Goal: Task Accomplishment & Management: Complete application form

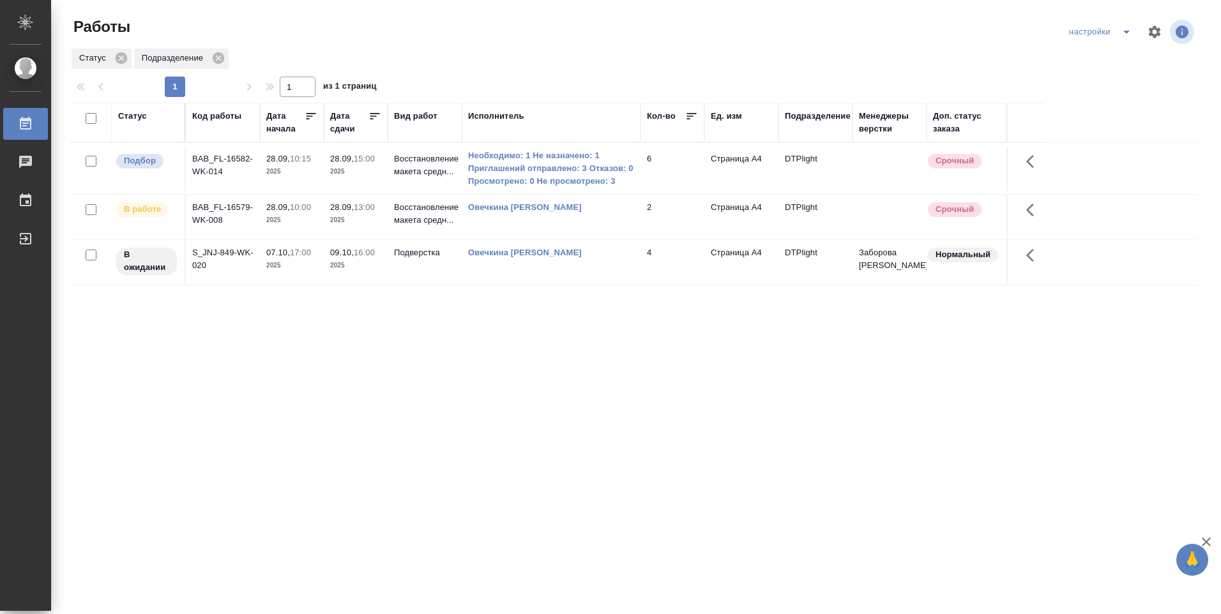
click at [534, 228] on td "Овечкина [PERSON_NAME]" at bounding box center [551, 217] width 179 height 45
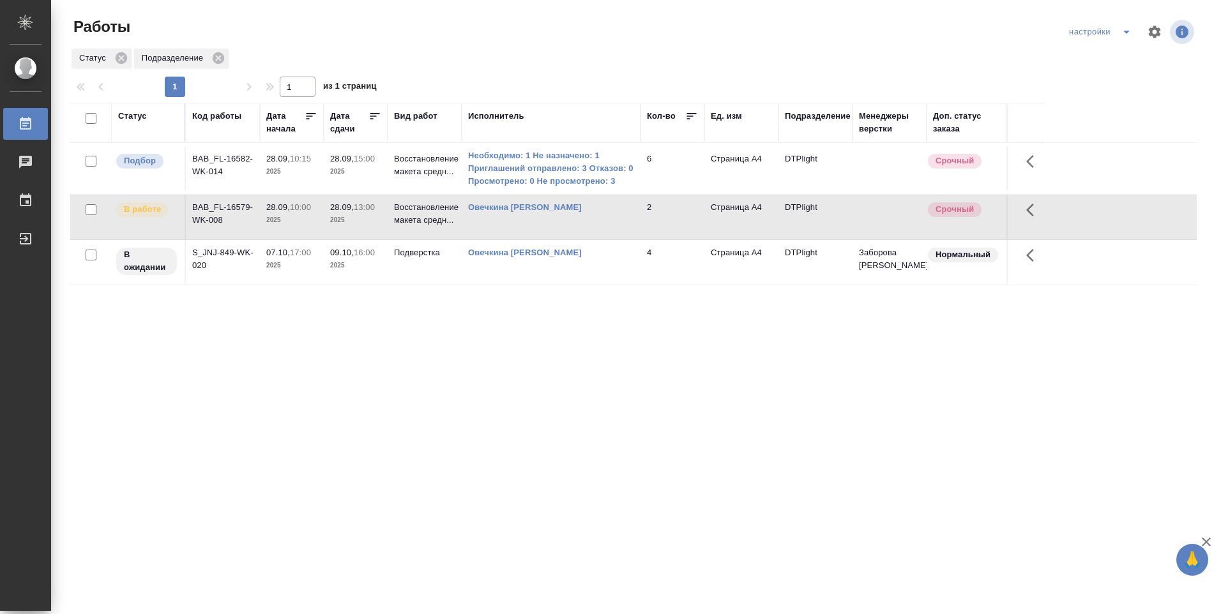
click at [534, 227] on td "Овечкина [PERSON_NAME]" at bounding box center [551, 217] width 179 height 45
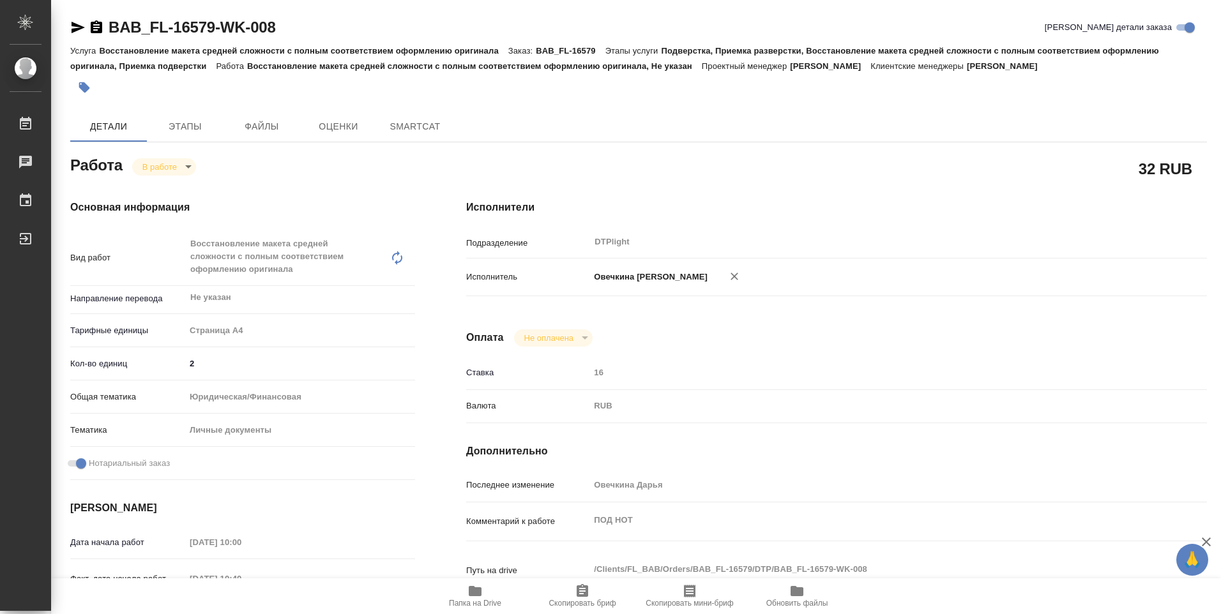
type textarea "x"
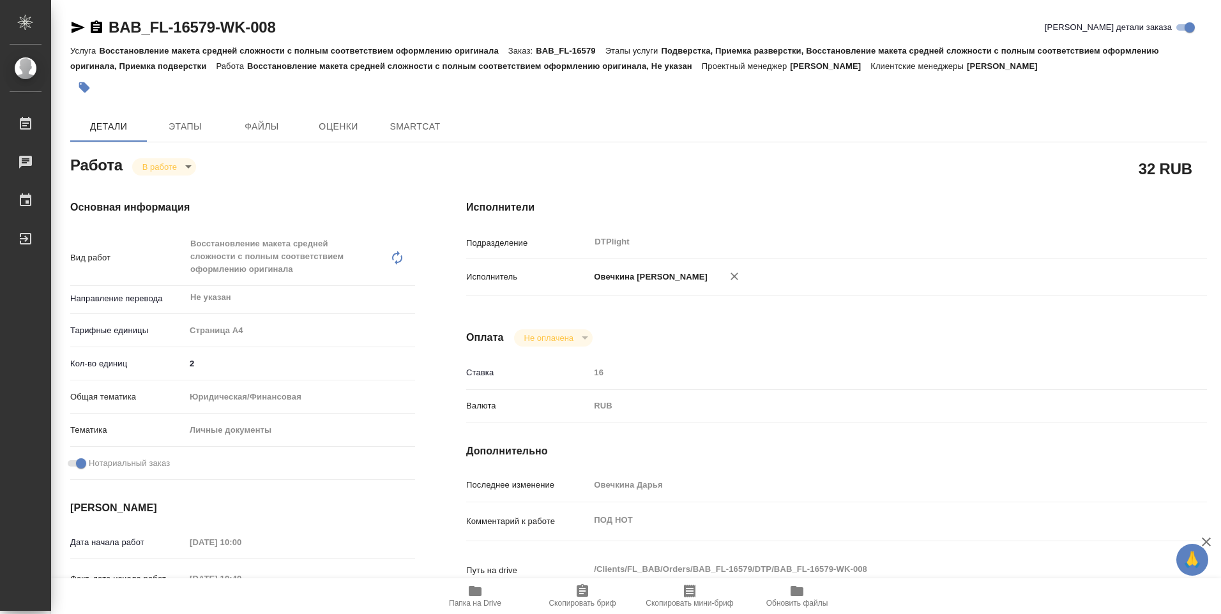
type textarea "x"
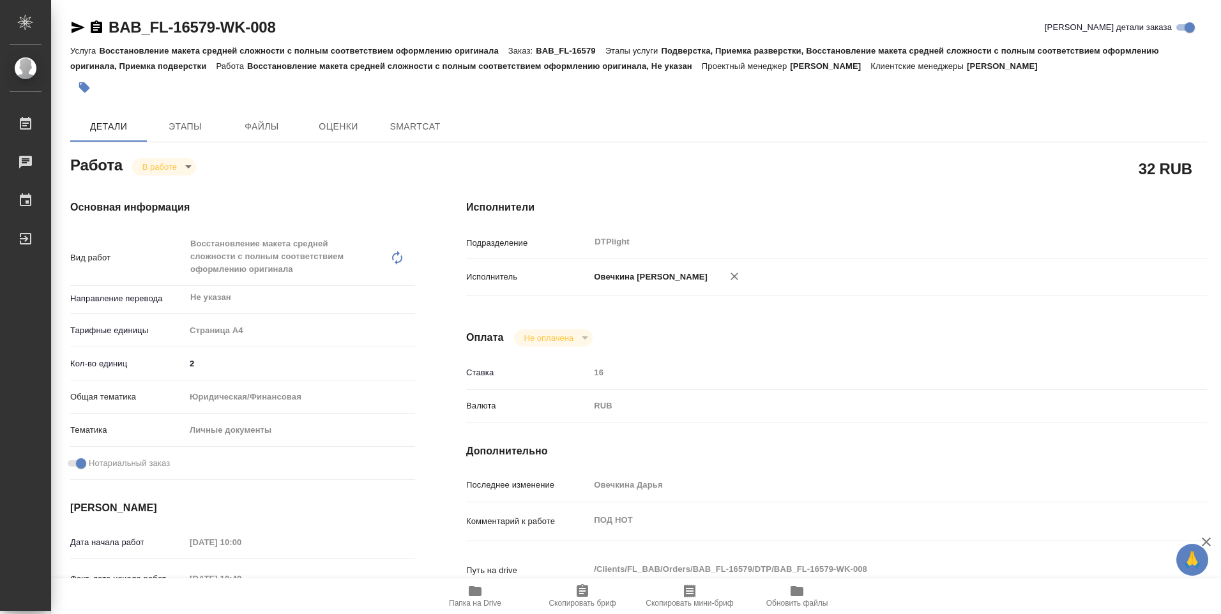
type textarea "x"
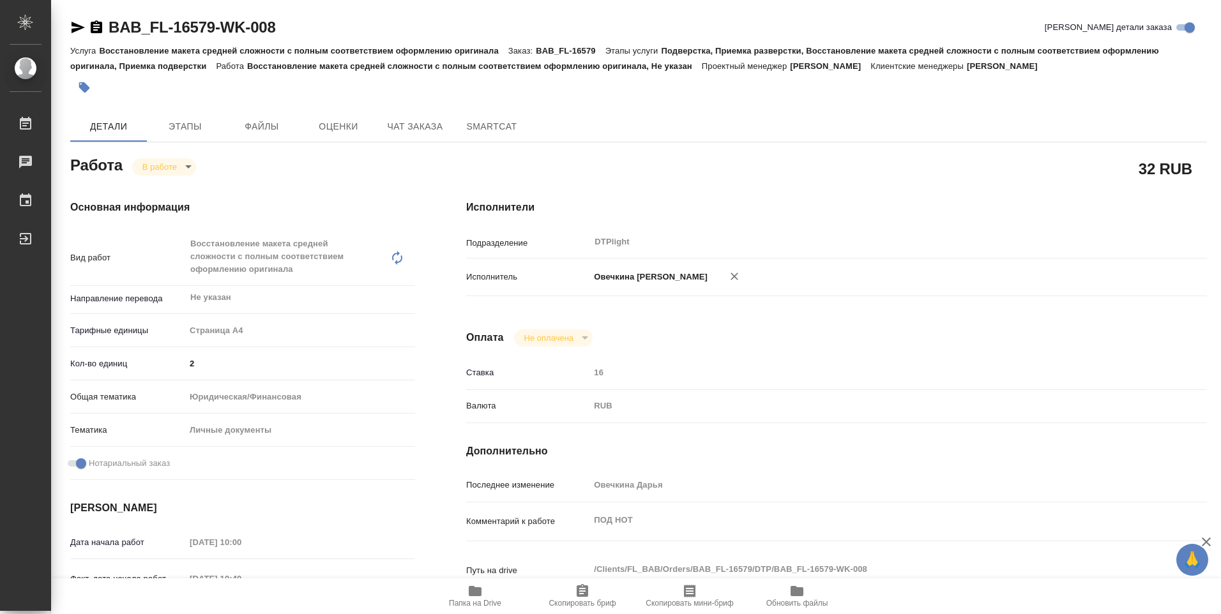
type textarea "x"
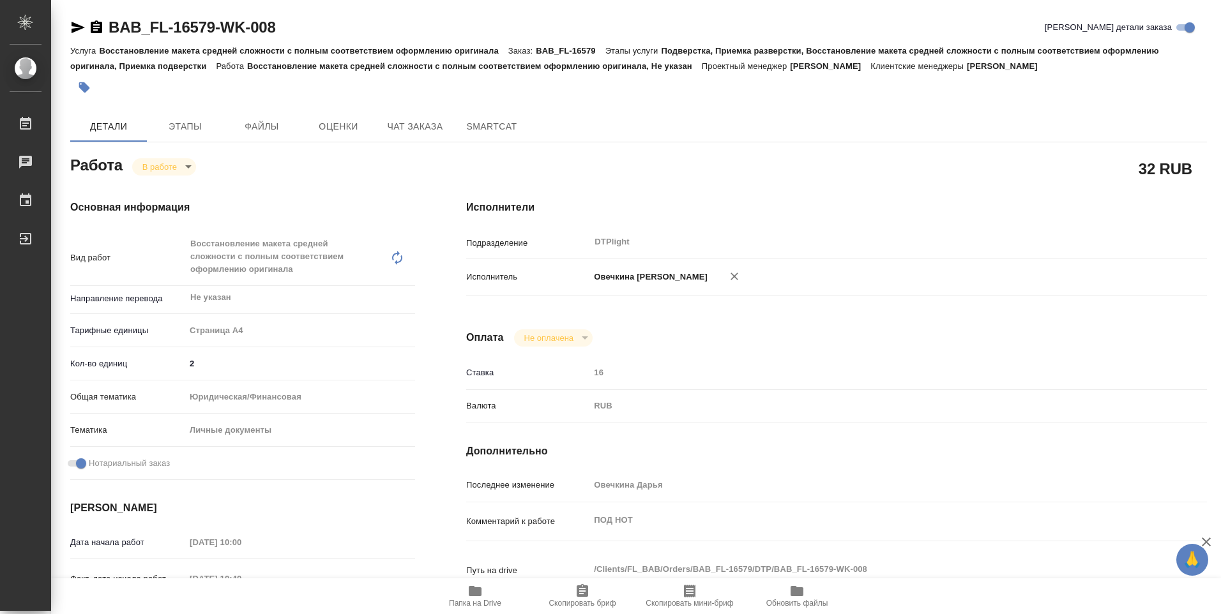
click at [475, 597] on icon "button" at bounding box center [474, 590] width 15 height 15
type textarea "x"
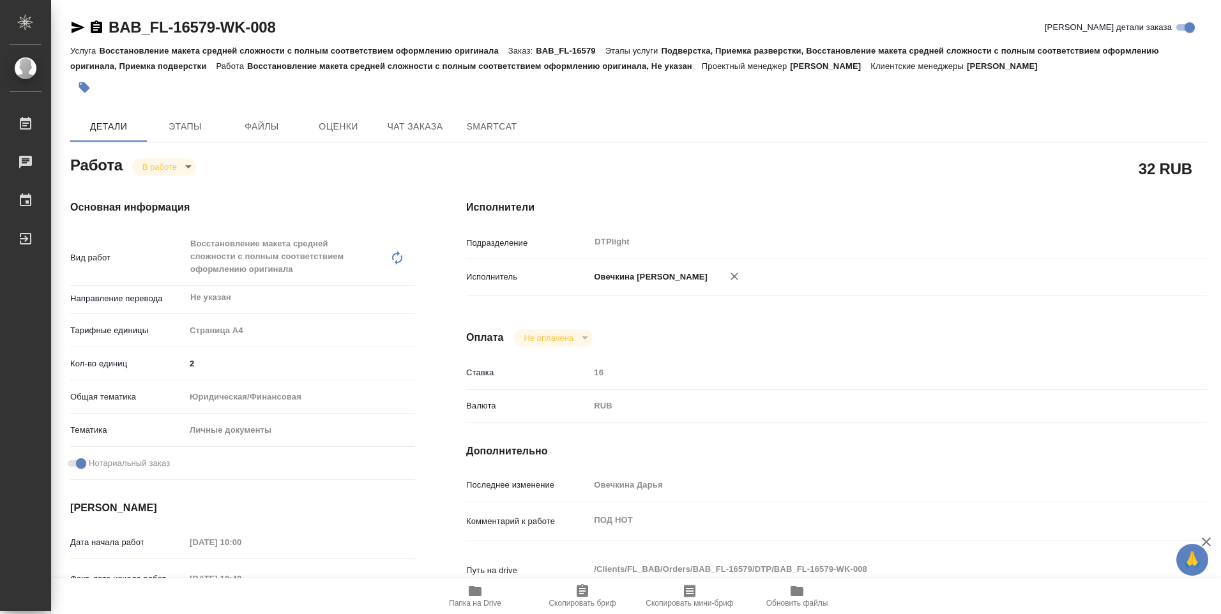
type textarea "x"
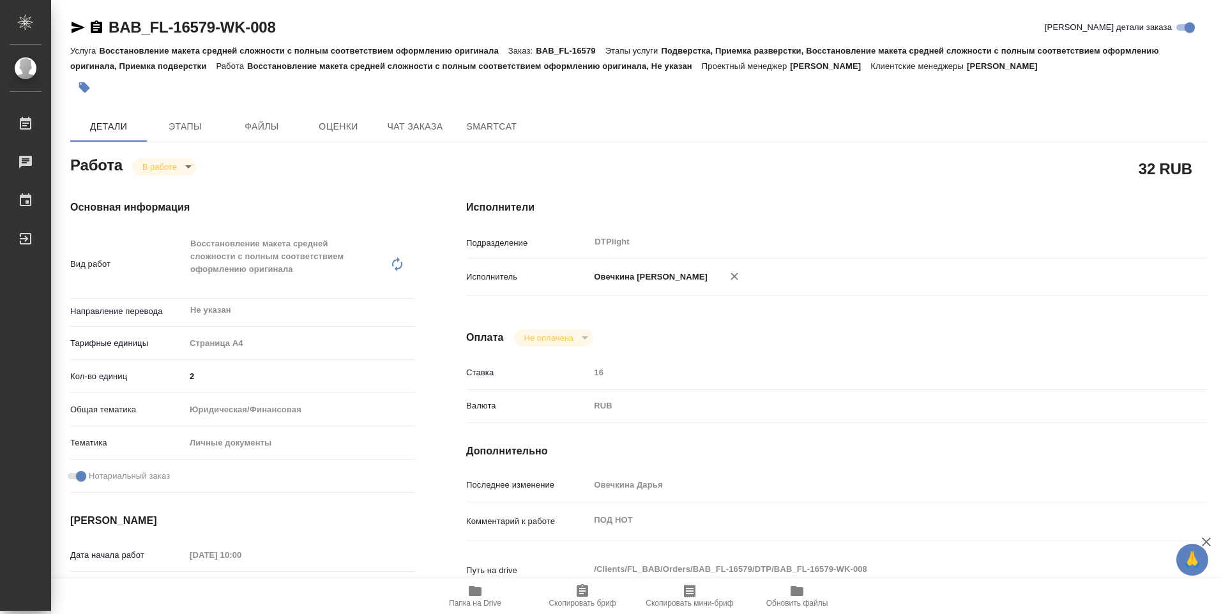
type textarea "x"
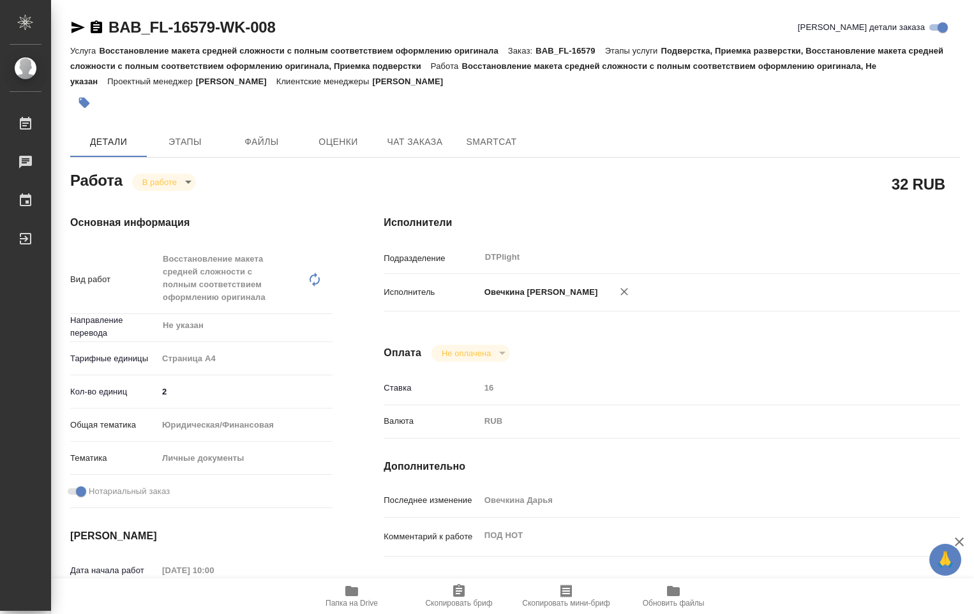
type textarea "x"
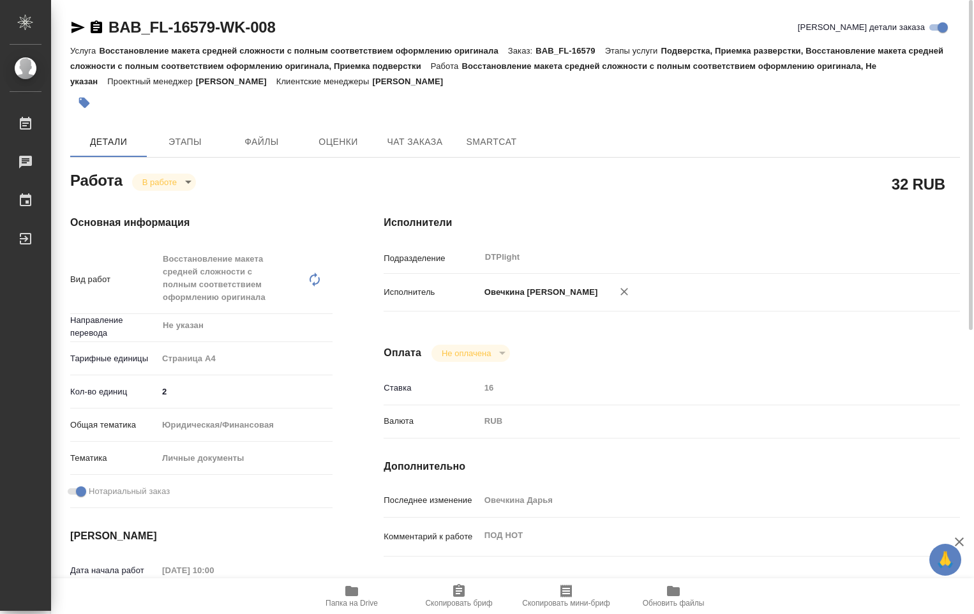
click at [188, 181] on body "🙏 .cls-1 fill:#fff; AWATERA Ovechkina Darya Работы 0 Чаты График Выйти BAB_FL-1…" at bounding box center [487, 307] width 974 height 614
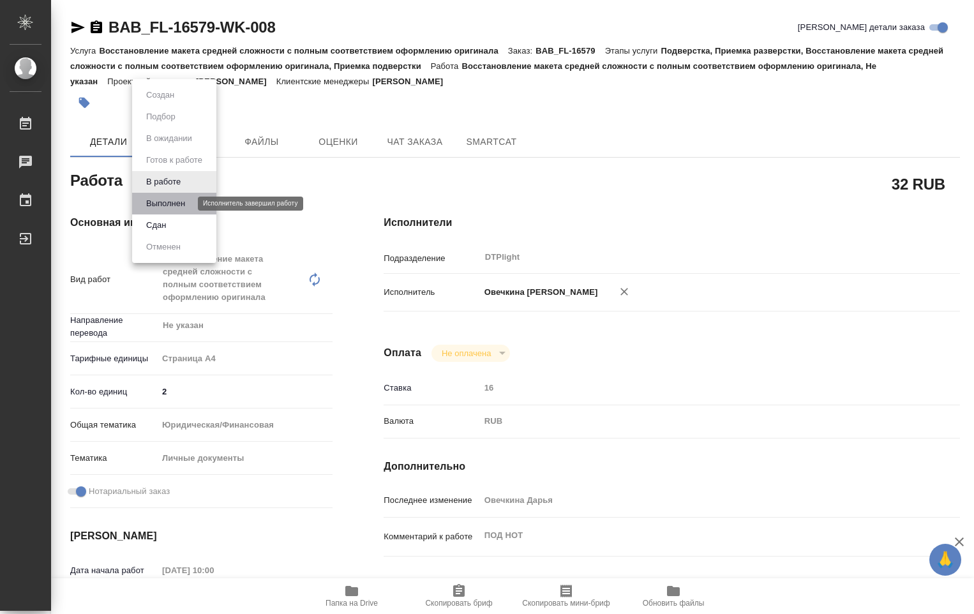
click at [179, 207] on button "Выполнен" at bounding box center [165, 204] width 47 height 14
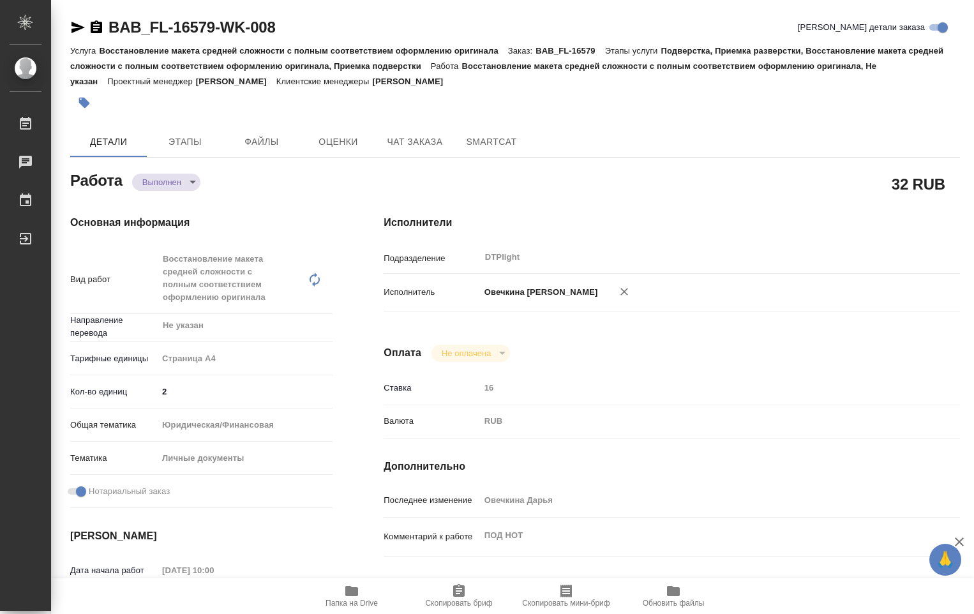
type textarea "x"
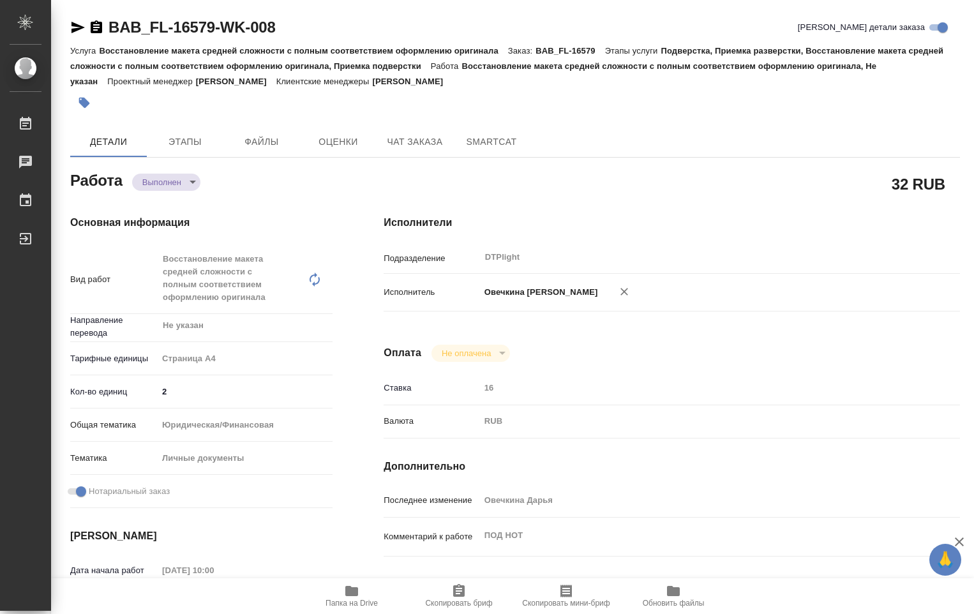
type textarea "x"
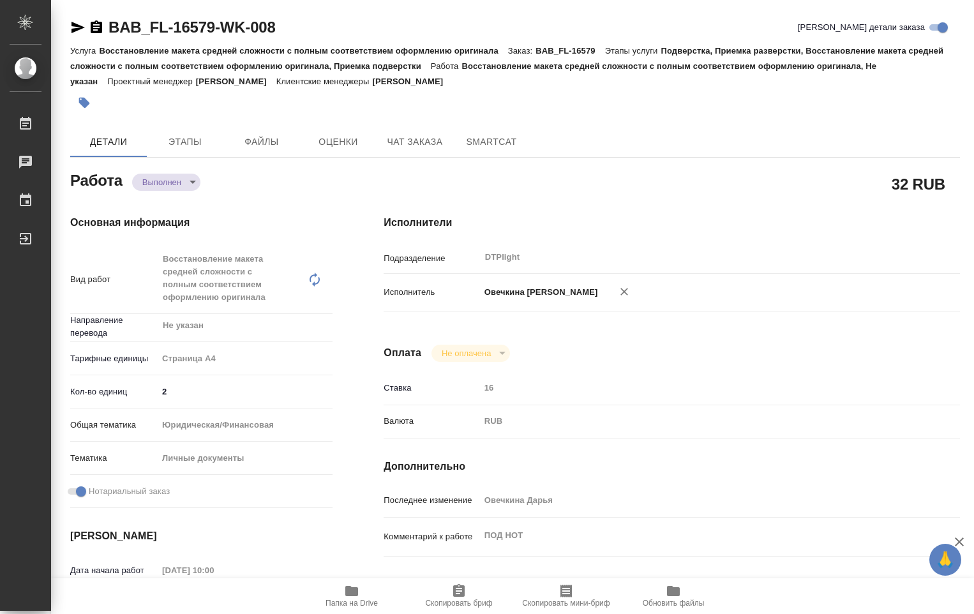
type textarea "x"
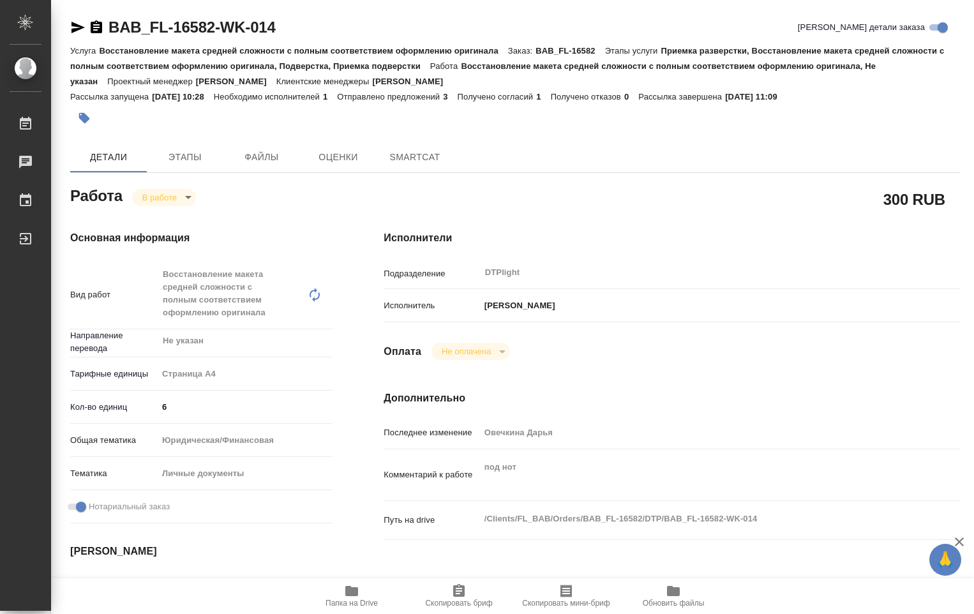
type textarea "x"
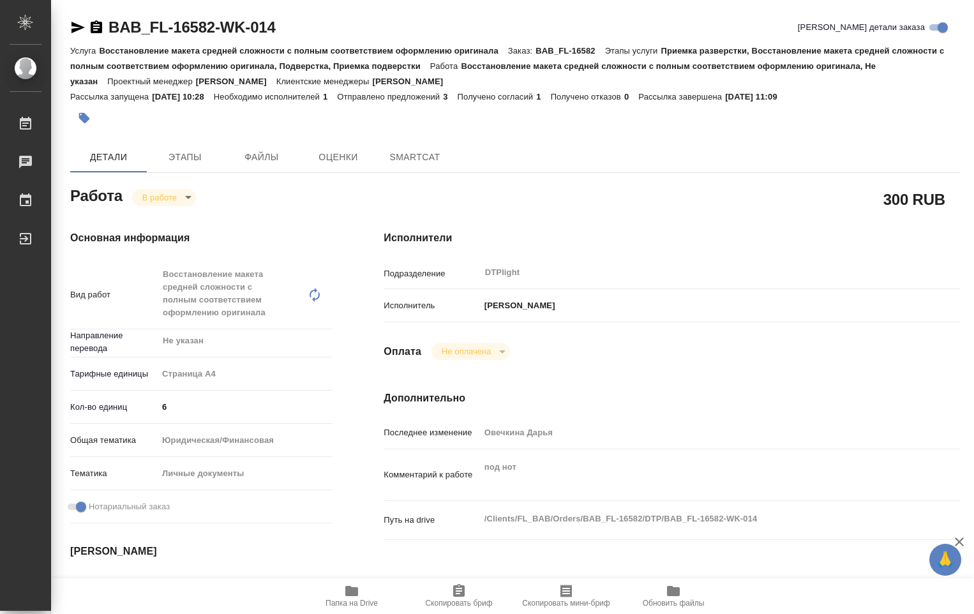
type textarea "x"
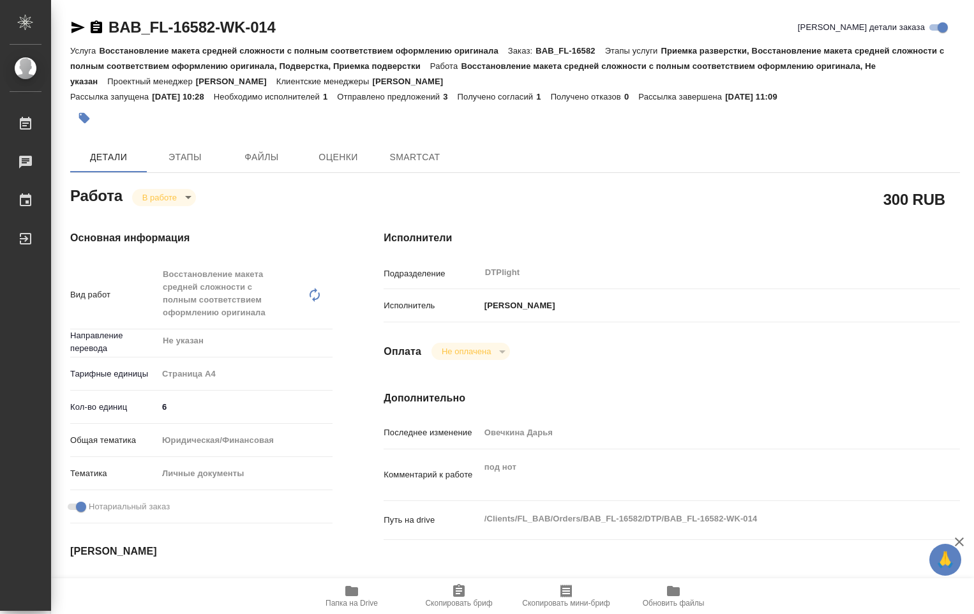
type textarea "x"
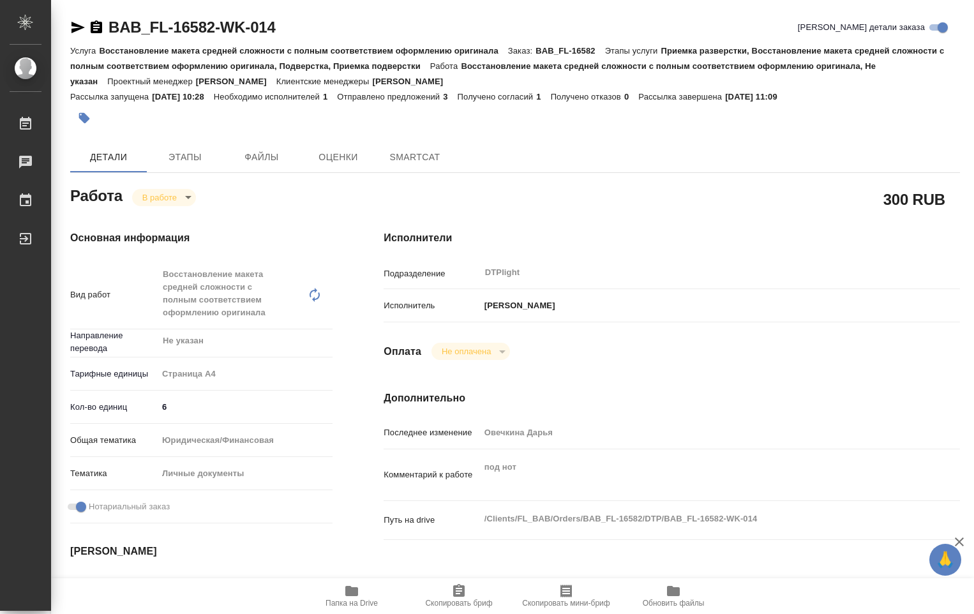
type textarea "x"
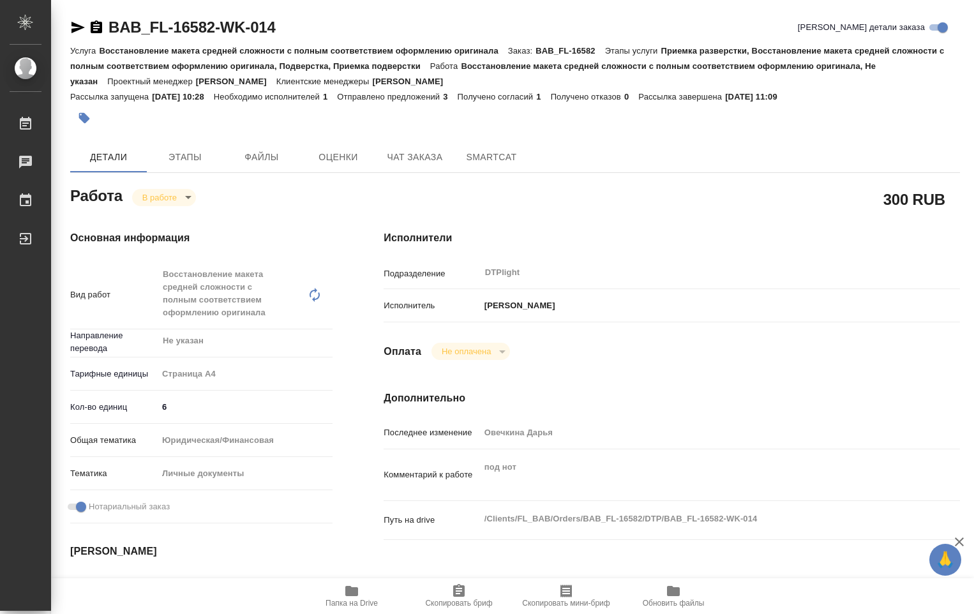
type textarea "x"
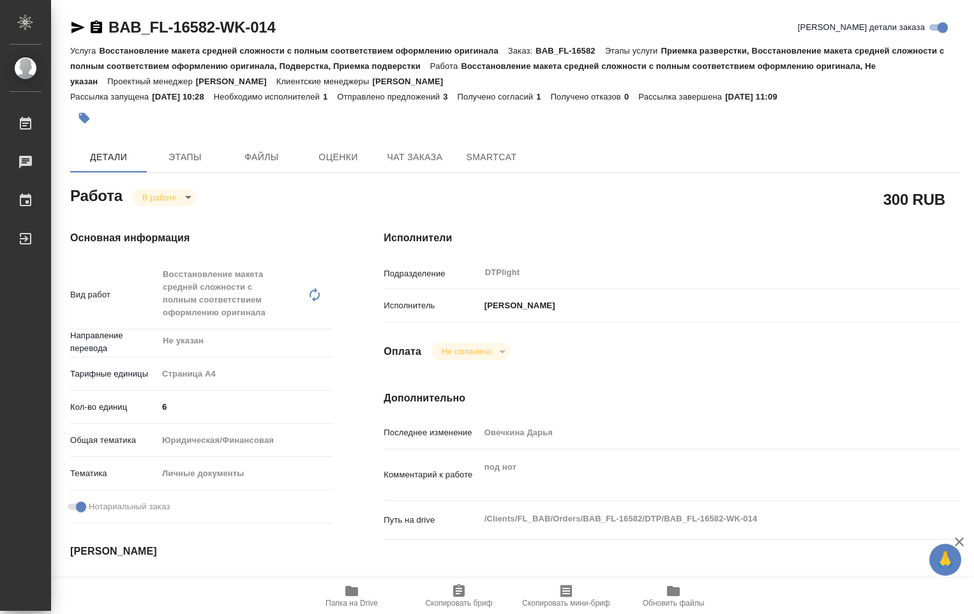
type textarea "x"
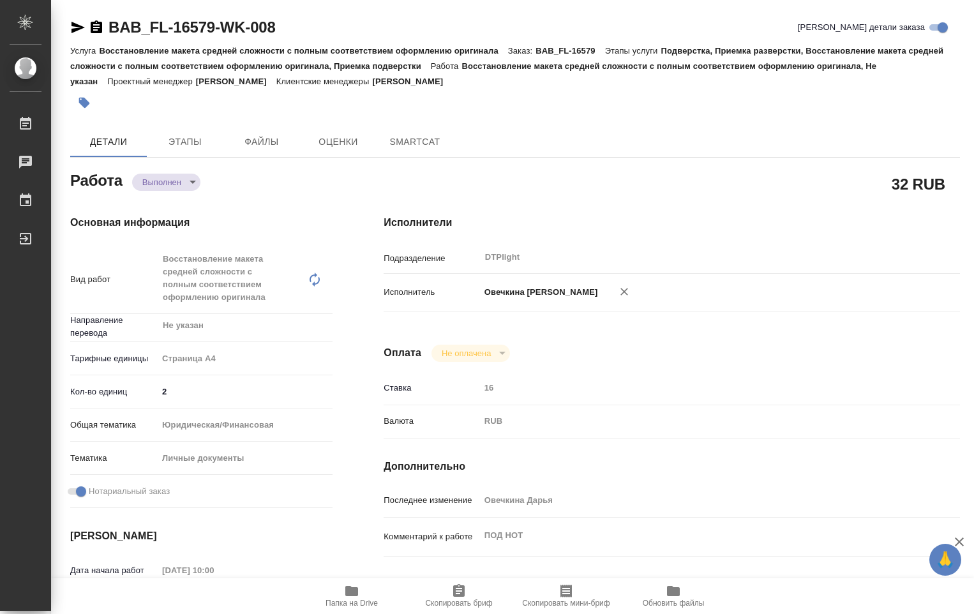
type textarea "x"
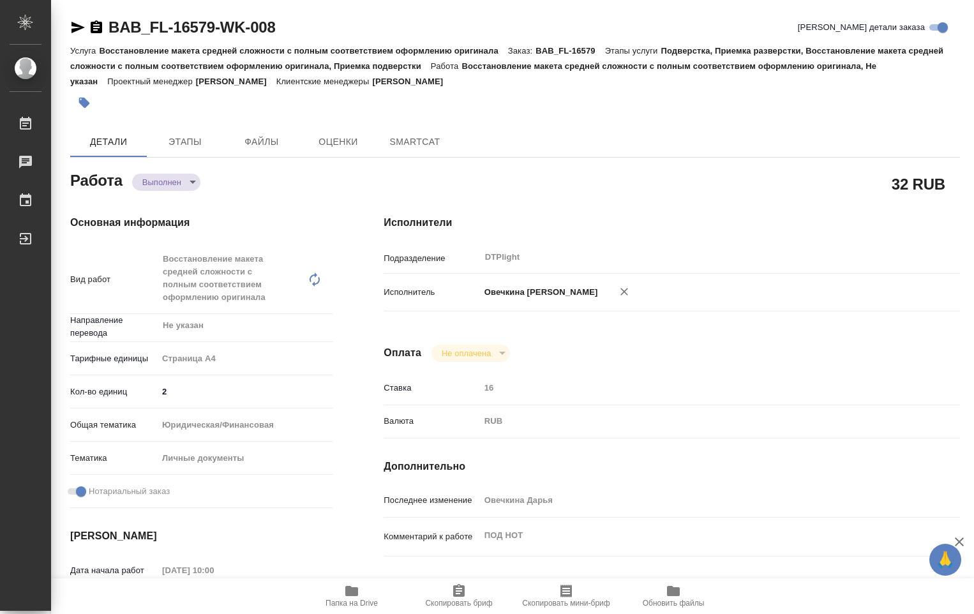
type textarea "x"
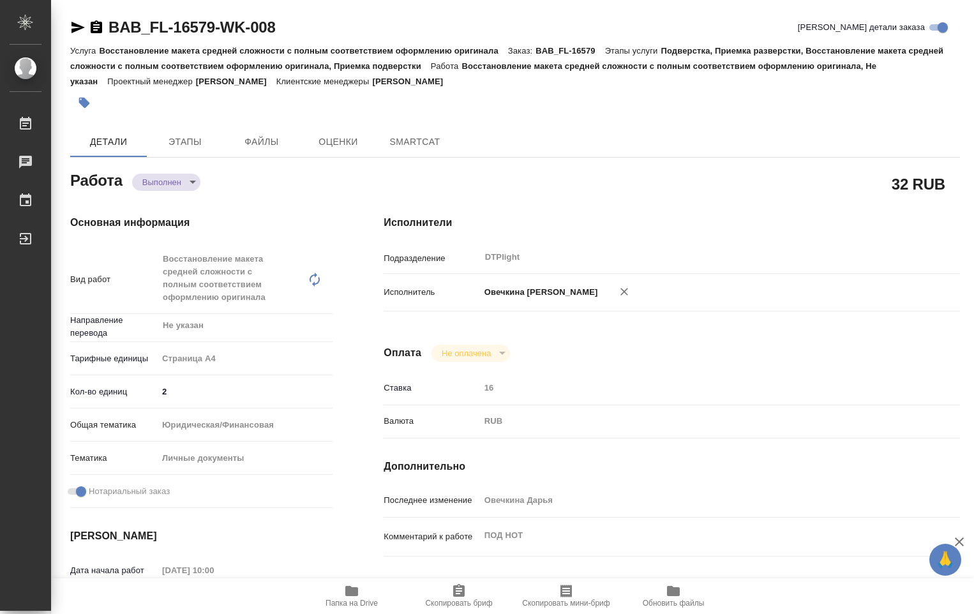
type textarea "x"
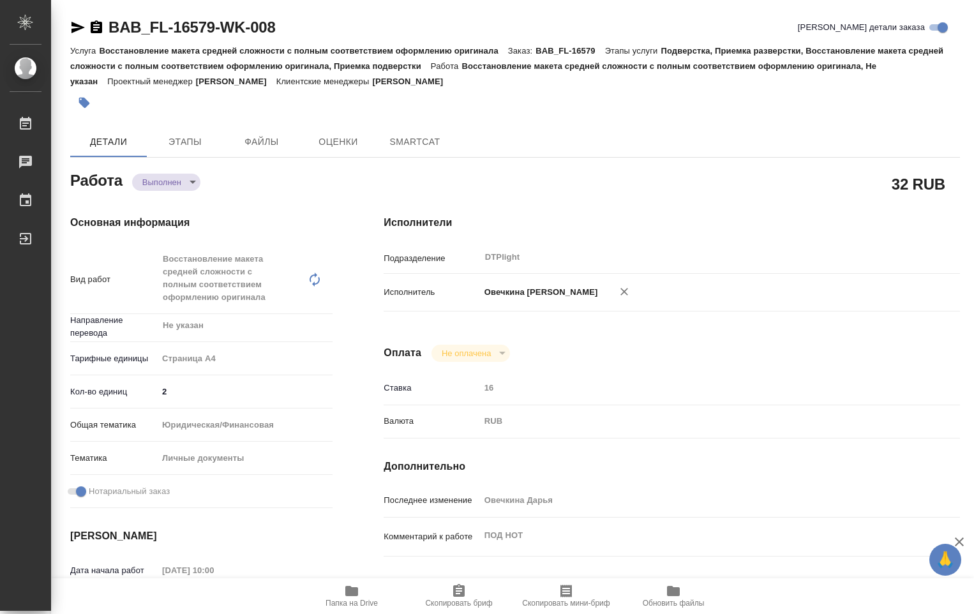
type textarea "x"
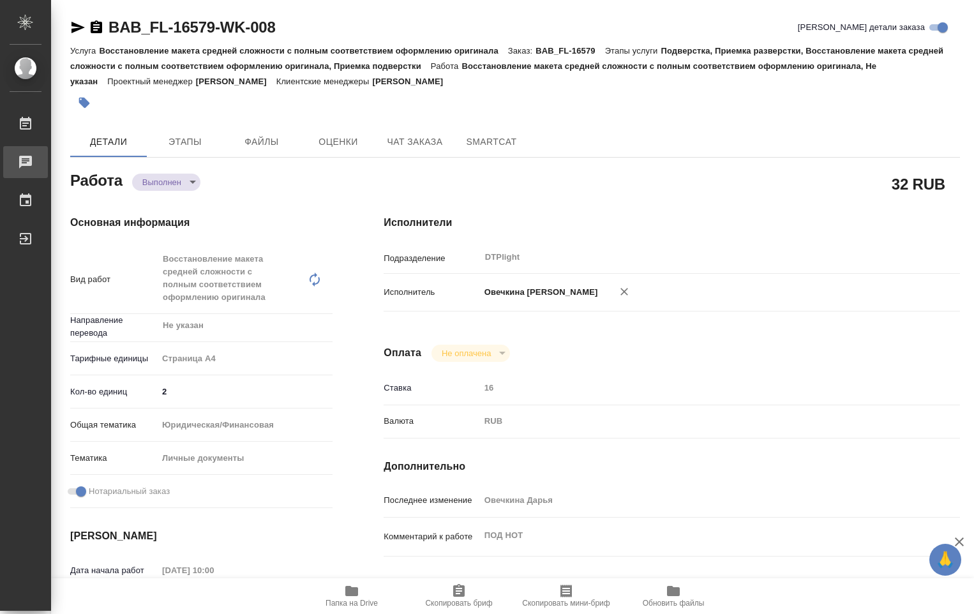
type textarea "x"
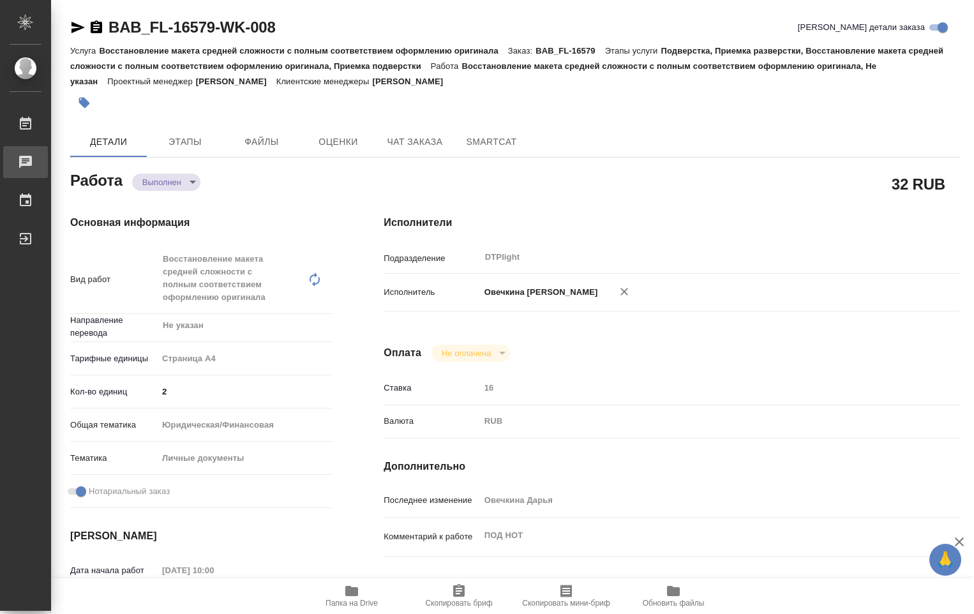
type textarea "x"
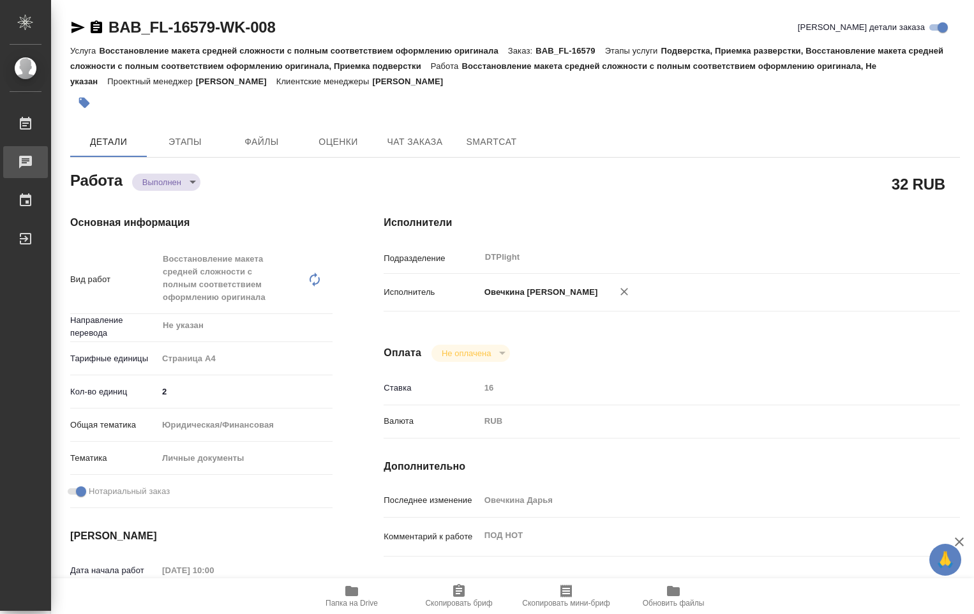
type textarea "x"
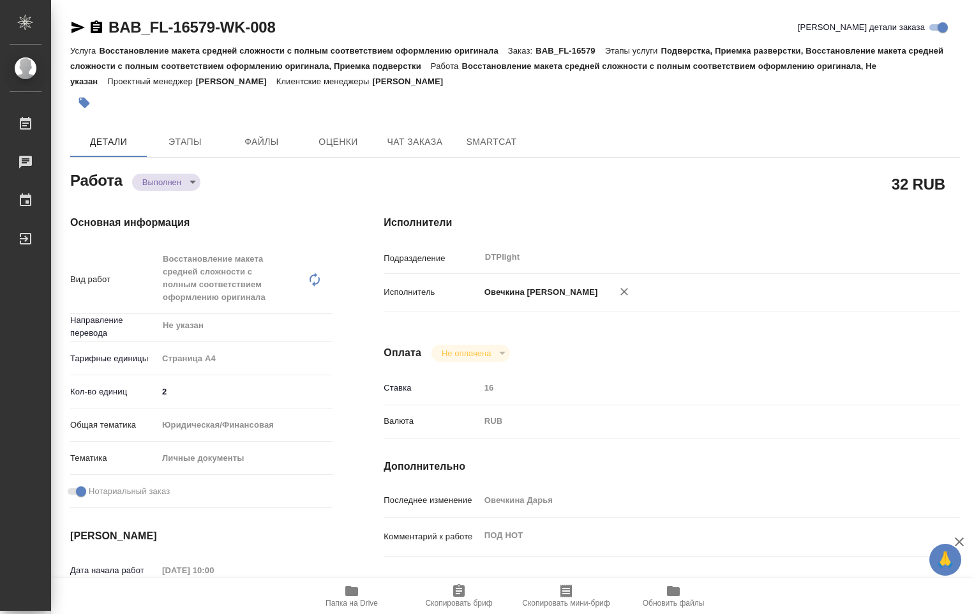
type textarea "x"
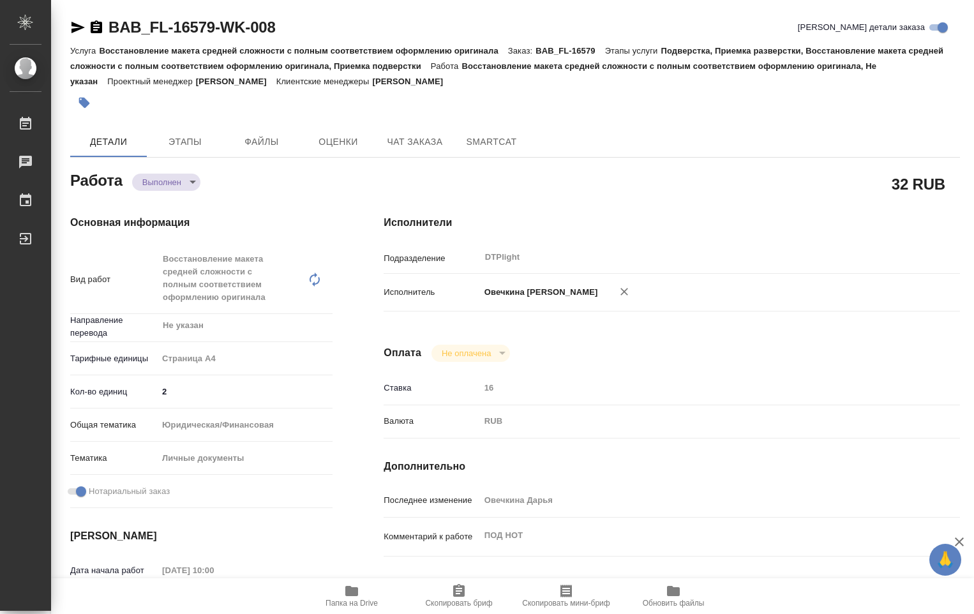
type textarea "x"
